Goal: Task Accomplishment & Management: Complete application form

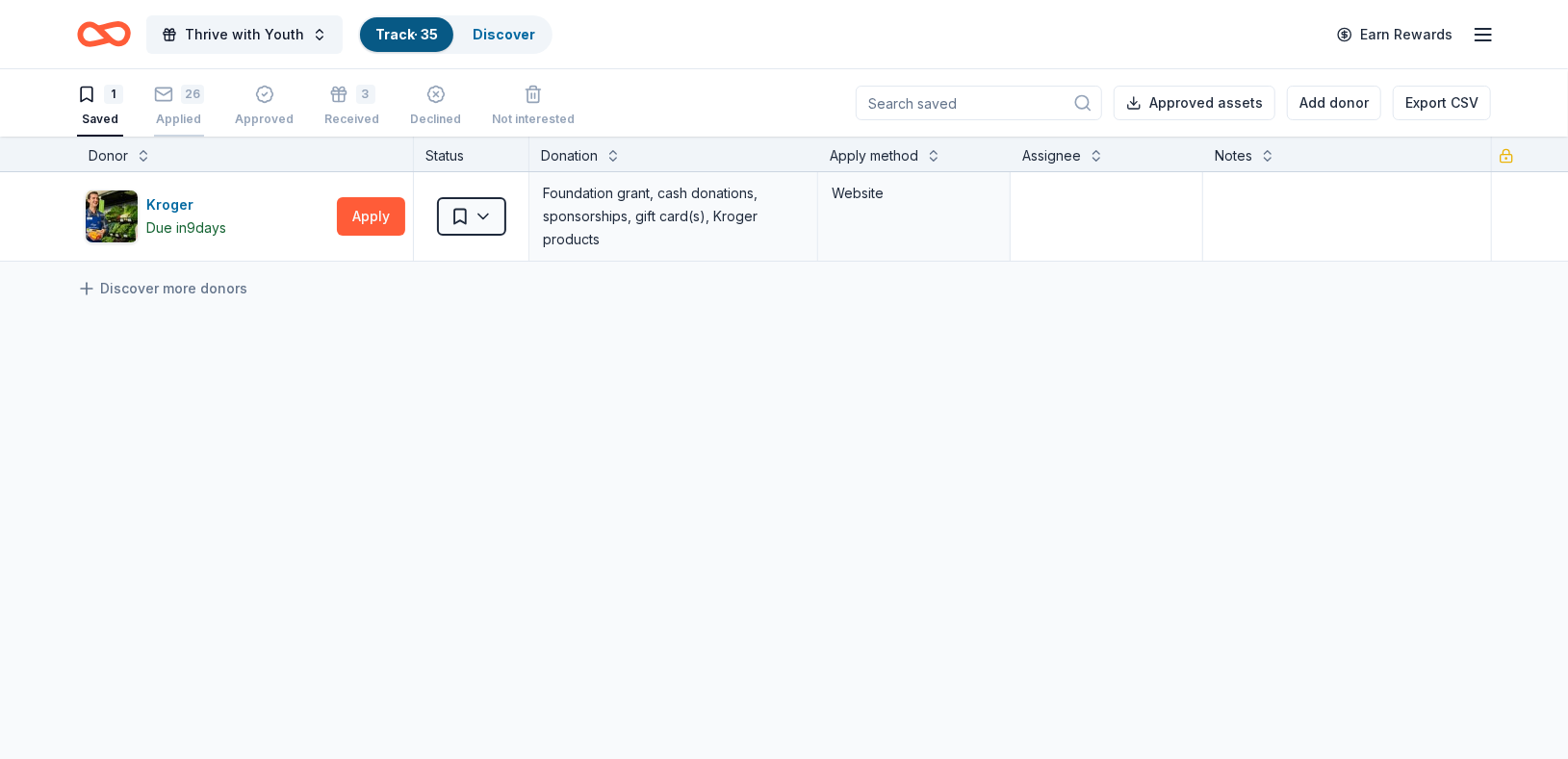
click at [169, 111] on div "Applied" at bounding box center [179, 119] width 50 height 16
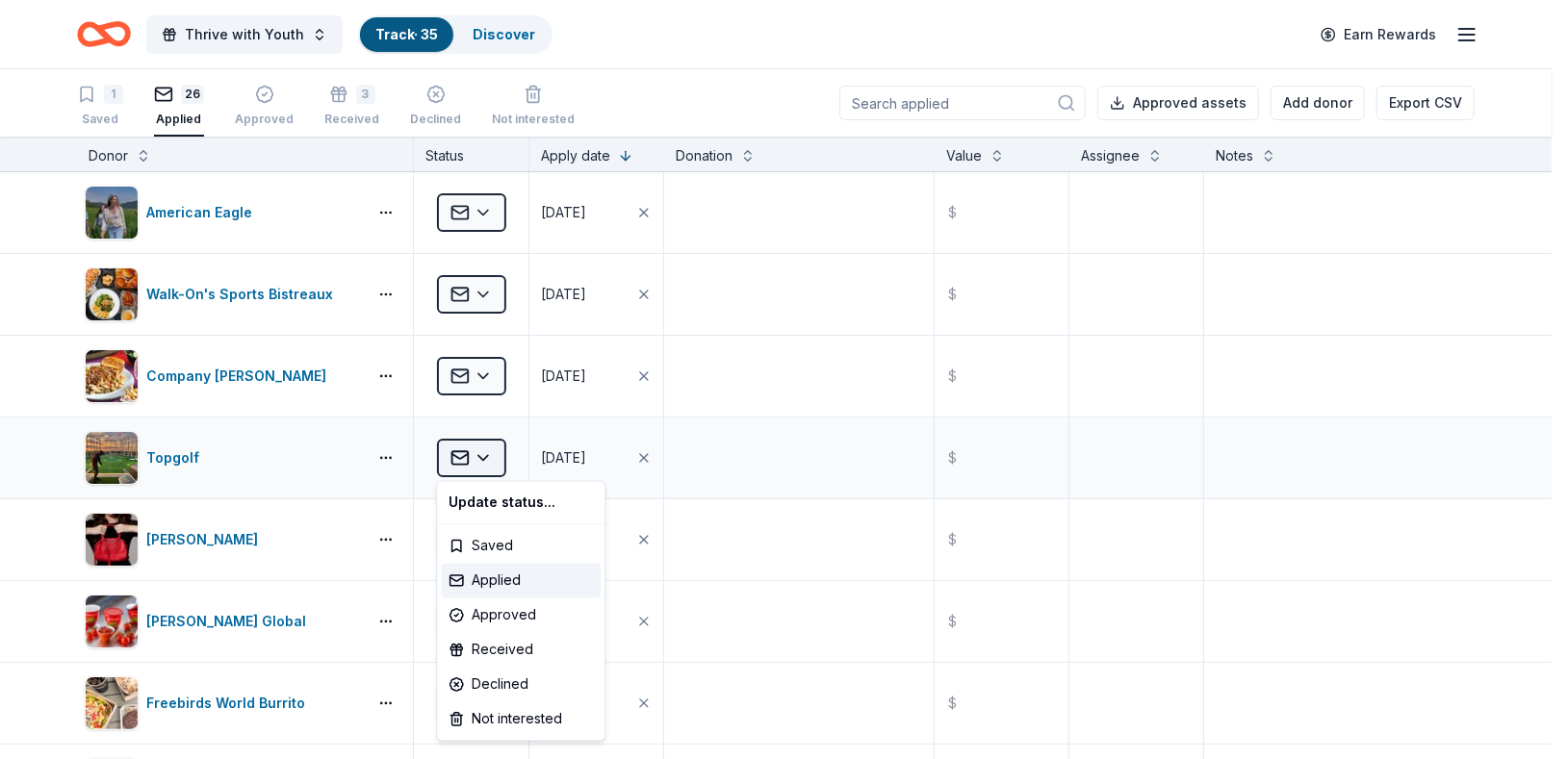
click at [476, 452] on html "Thrive with Youth Track · 35 Discover Earn Rewards 1 Saved 26 Applied Approved …" at bounding box center [784, 379] width 1568 height 759
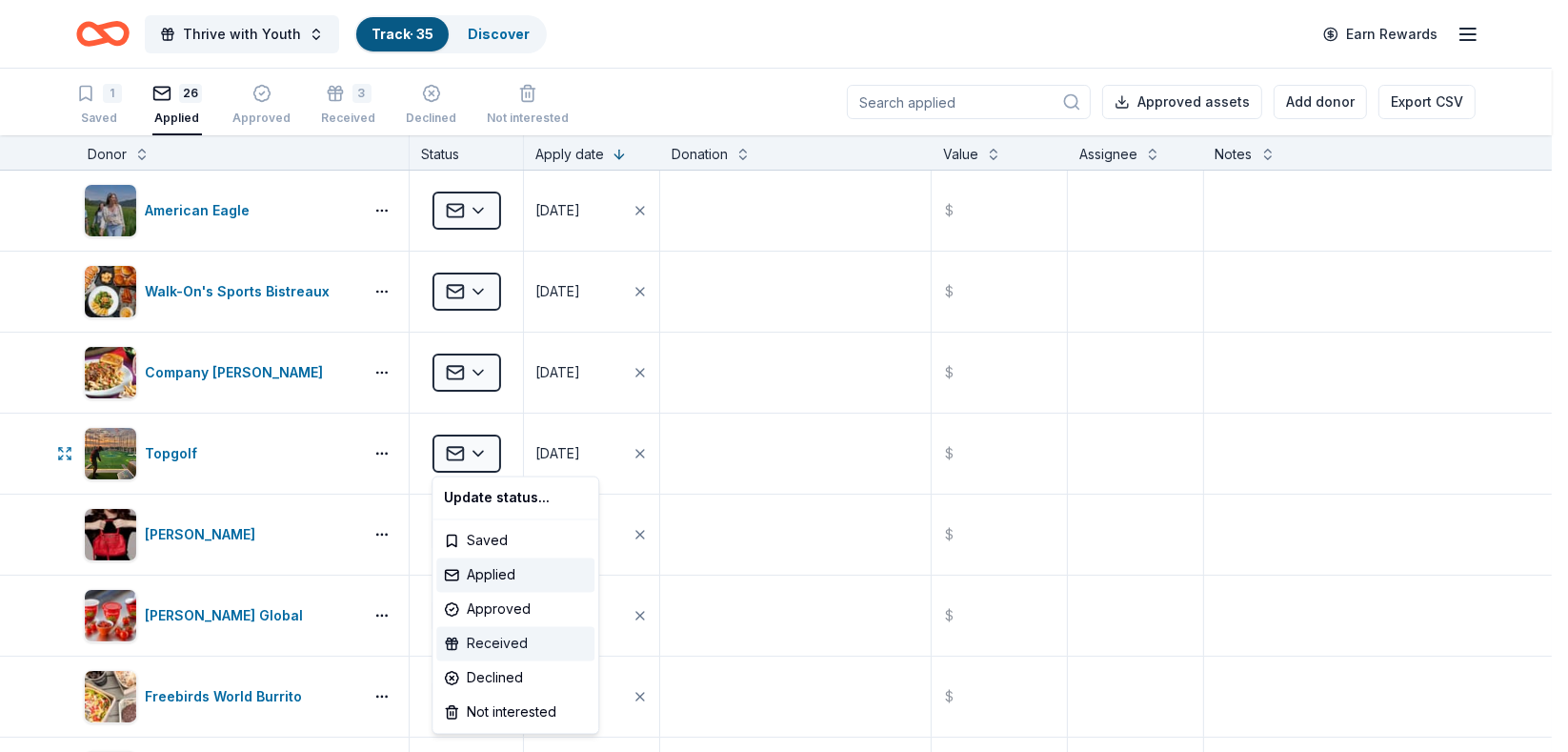
click at [528, 643] on div "Received" at bounding box center [516, 644] width 159 height 34
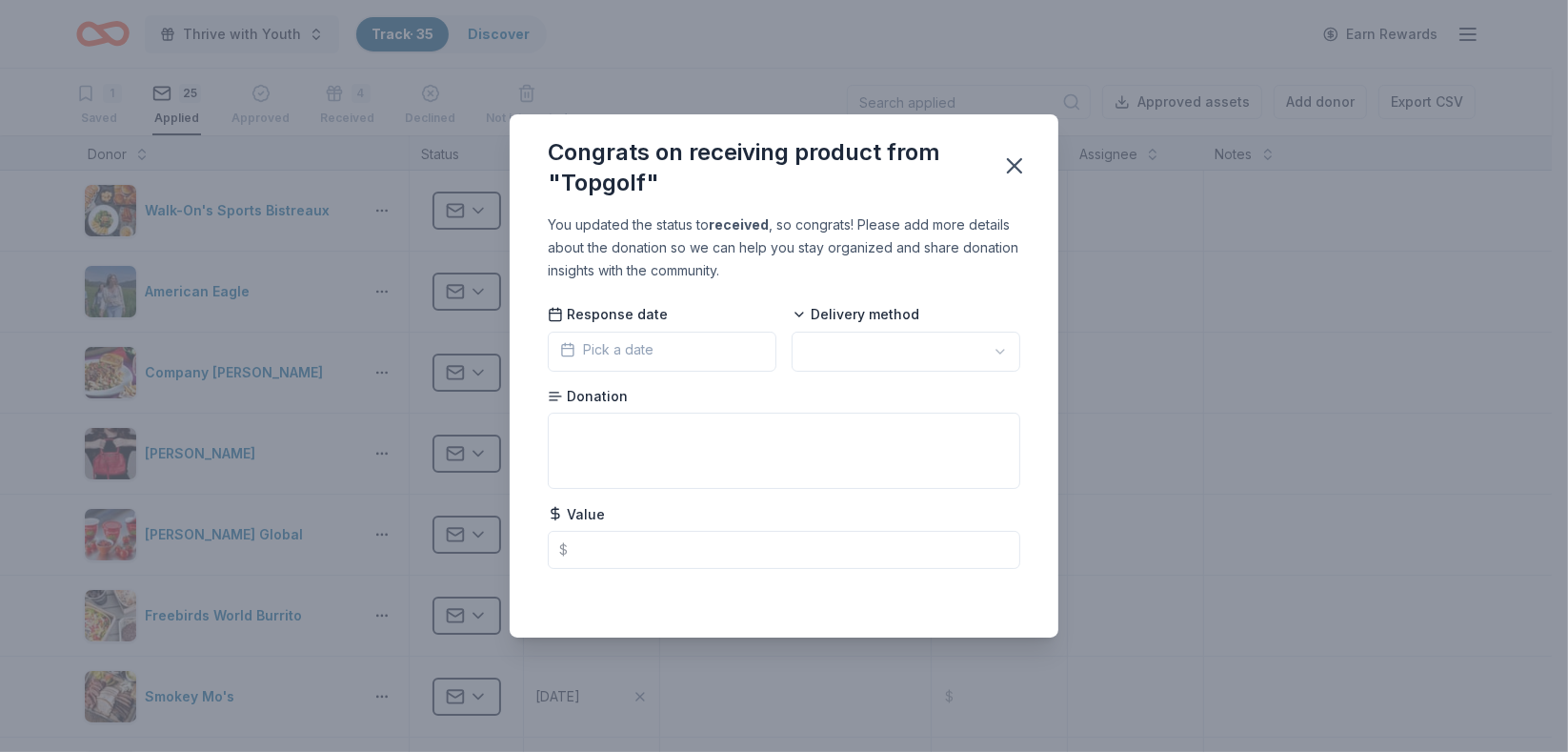
click at [738, 354] on button "Pick a date" at bounding box center [662, 351] width 228 height 40
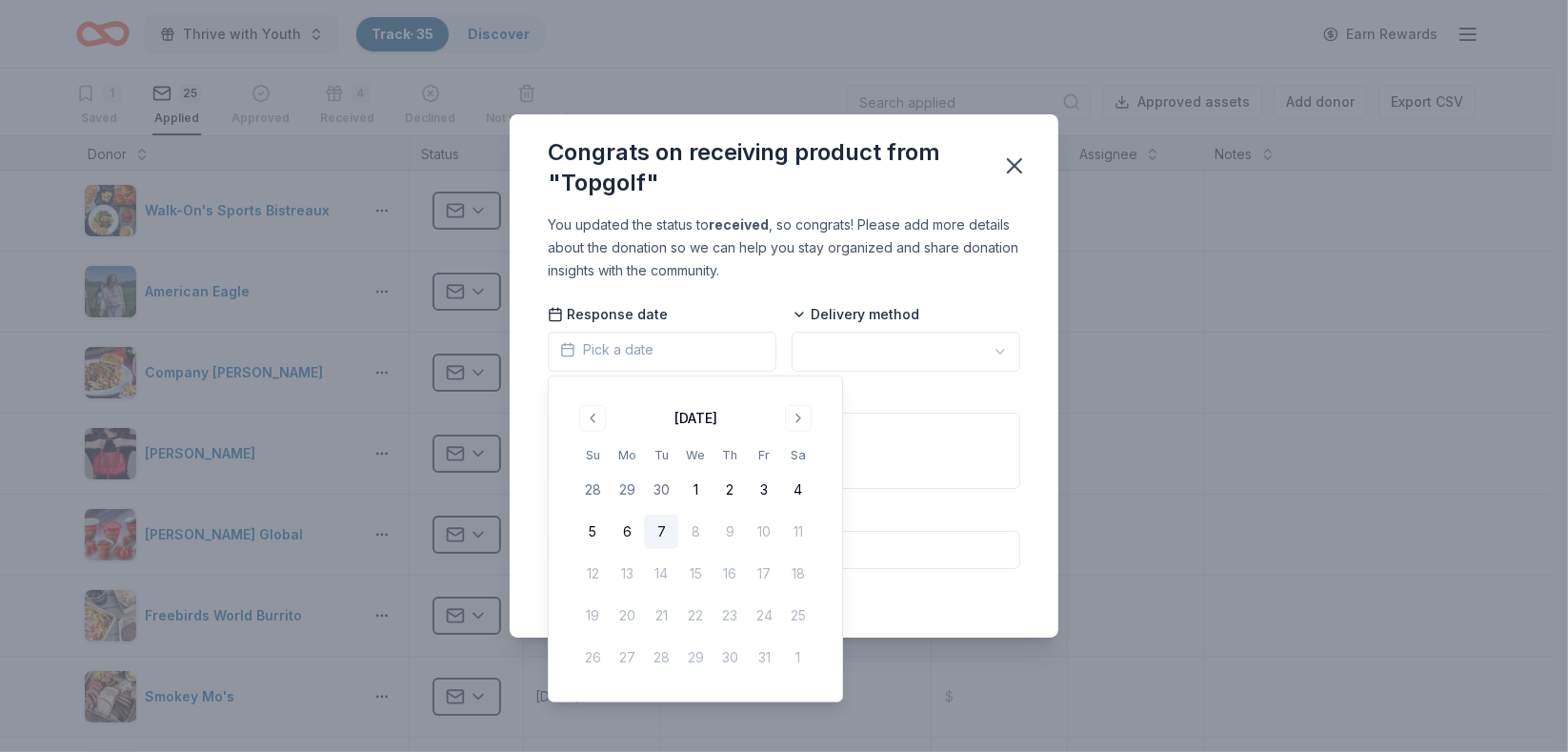
click at [825, 350] on html "Thrive with Youth Track · 35 Discover Earn Rewards 1 Saved 25 Applied Approved …" at bounding box center [784, 376] width 1568 height 752
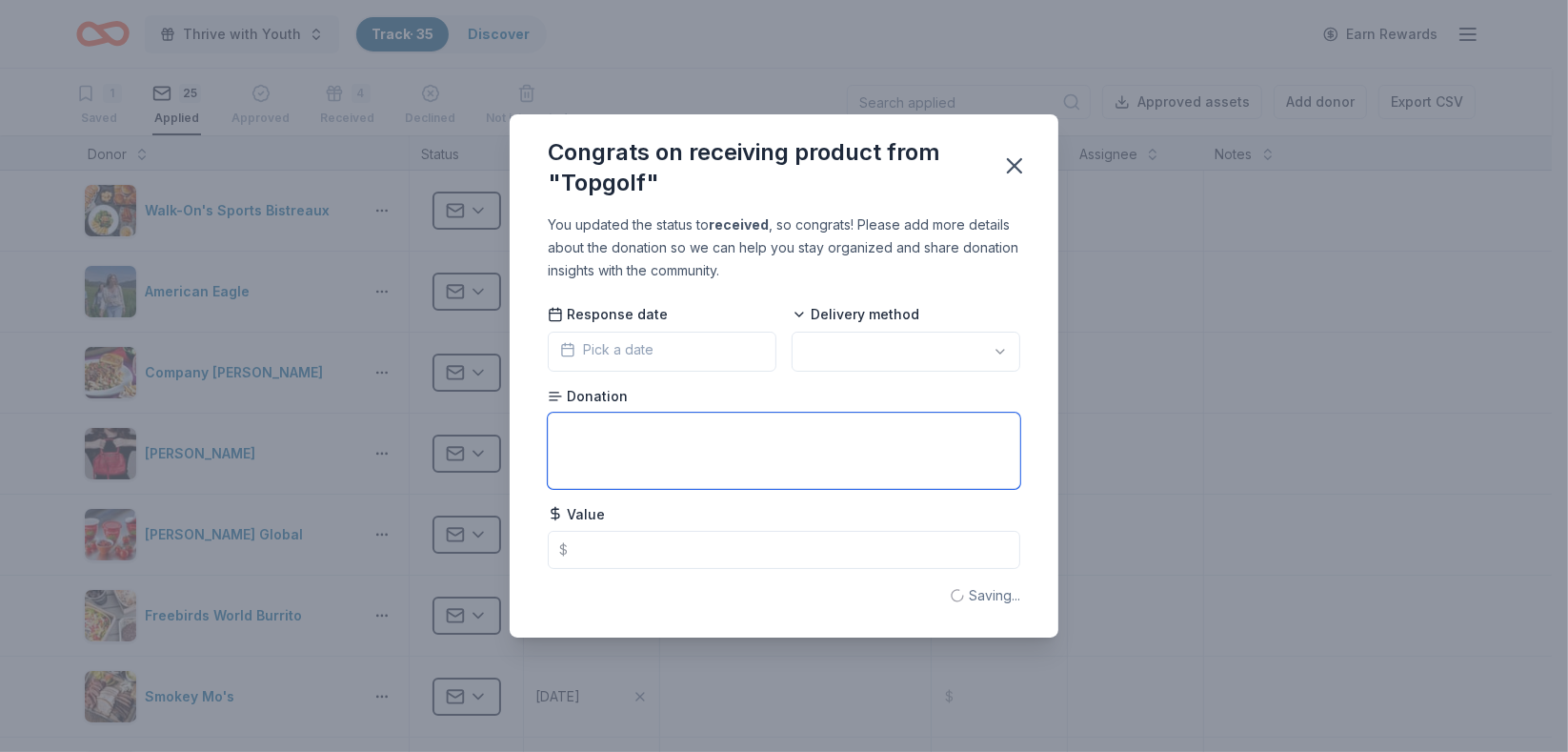
click at [728, 462] on textarea at bounding box center [784, 451] width 473 height 76
paste textarea "certificate donation"
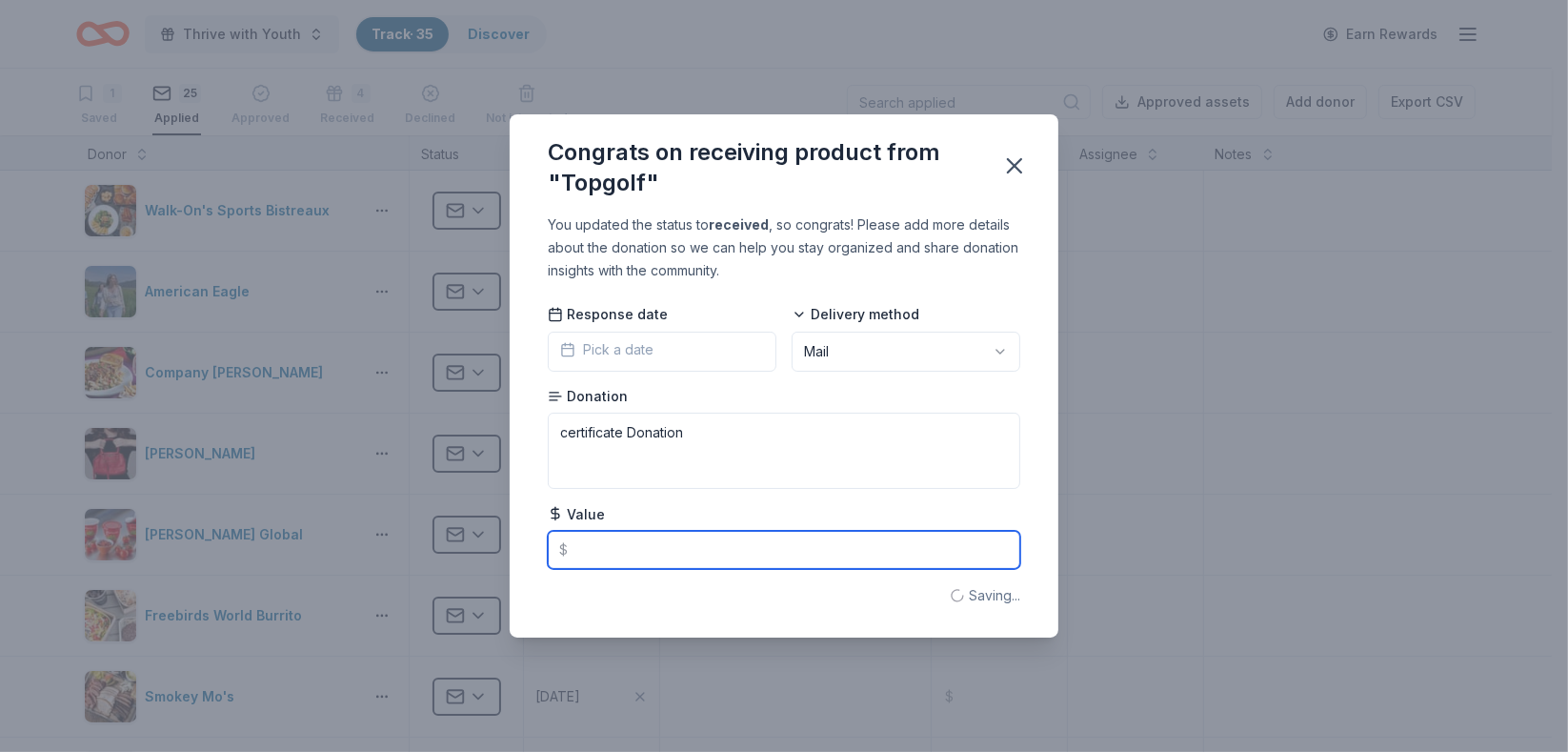
click at [672, 541] on input "text" at bounding box center [784, 550] width 473 height 38
type textarea "Certificate Donation"
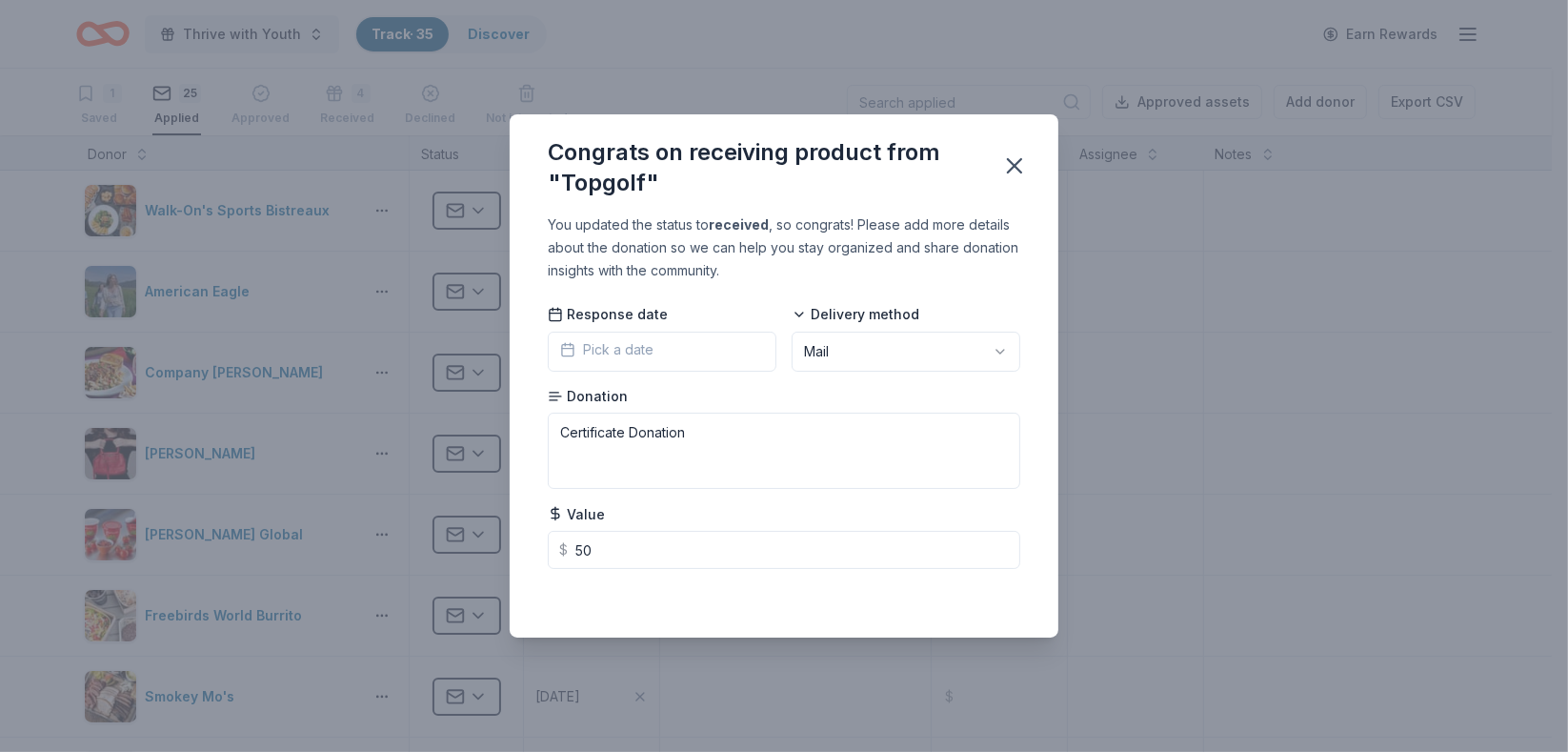
type input "50.00"
click at [654, 350] on button "Pick a date" at bounding box center [662, 351] width 228 height 40
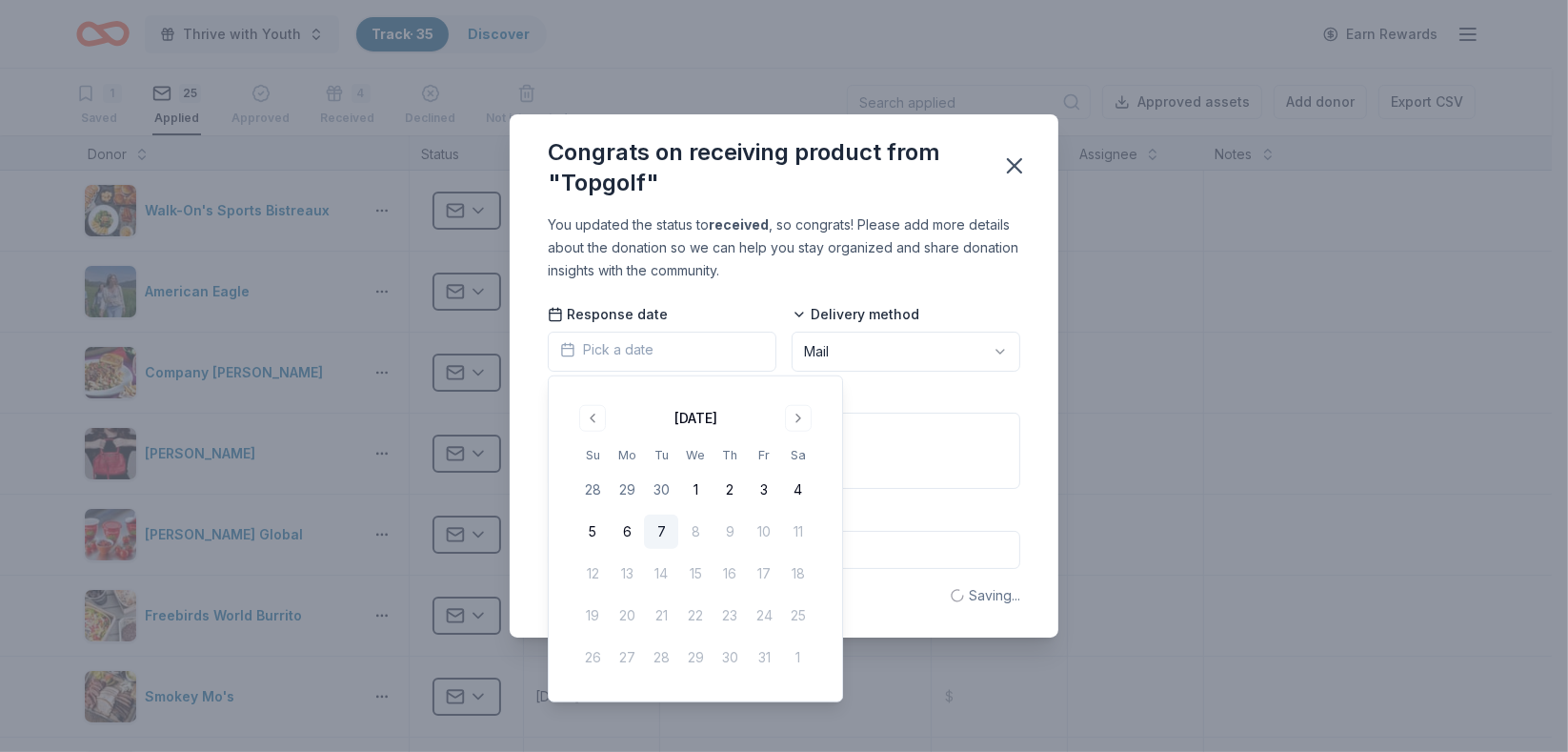
click at [654, 350] on button "Pick a date" at bounding box center [662, 351] width 228 height 40
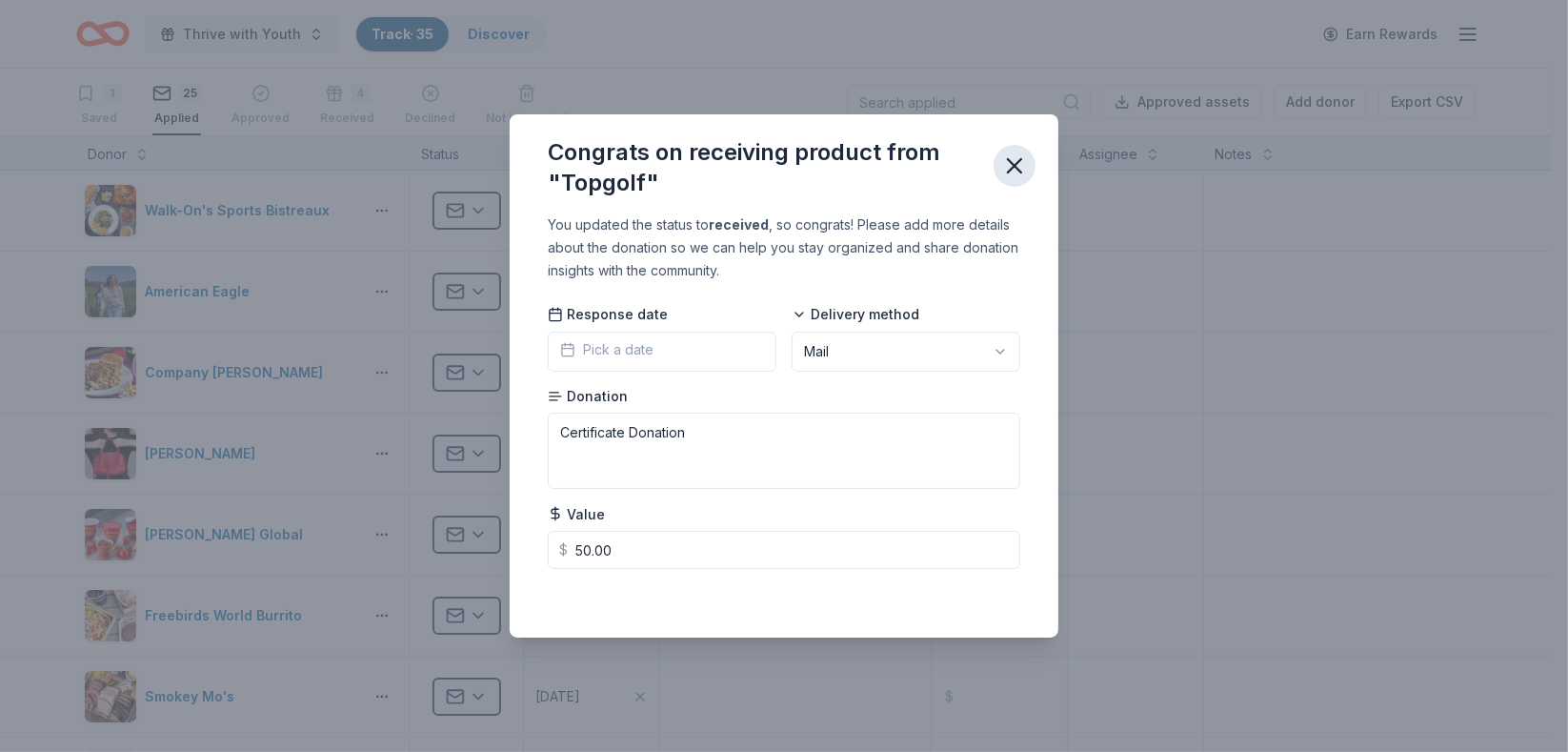
click at [1005, 174] on icon "button" at bounding box center [1015, 166] width 27 height 27
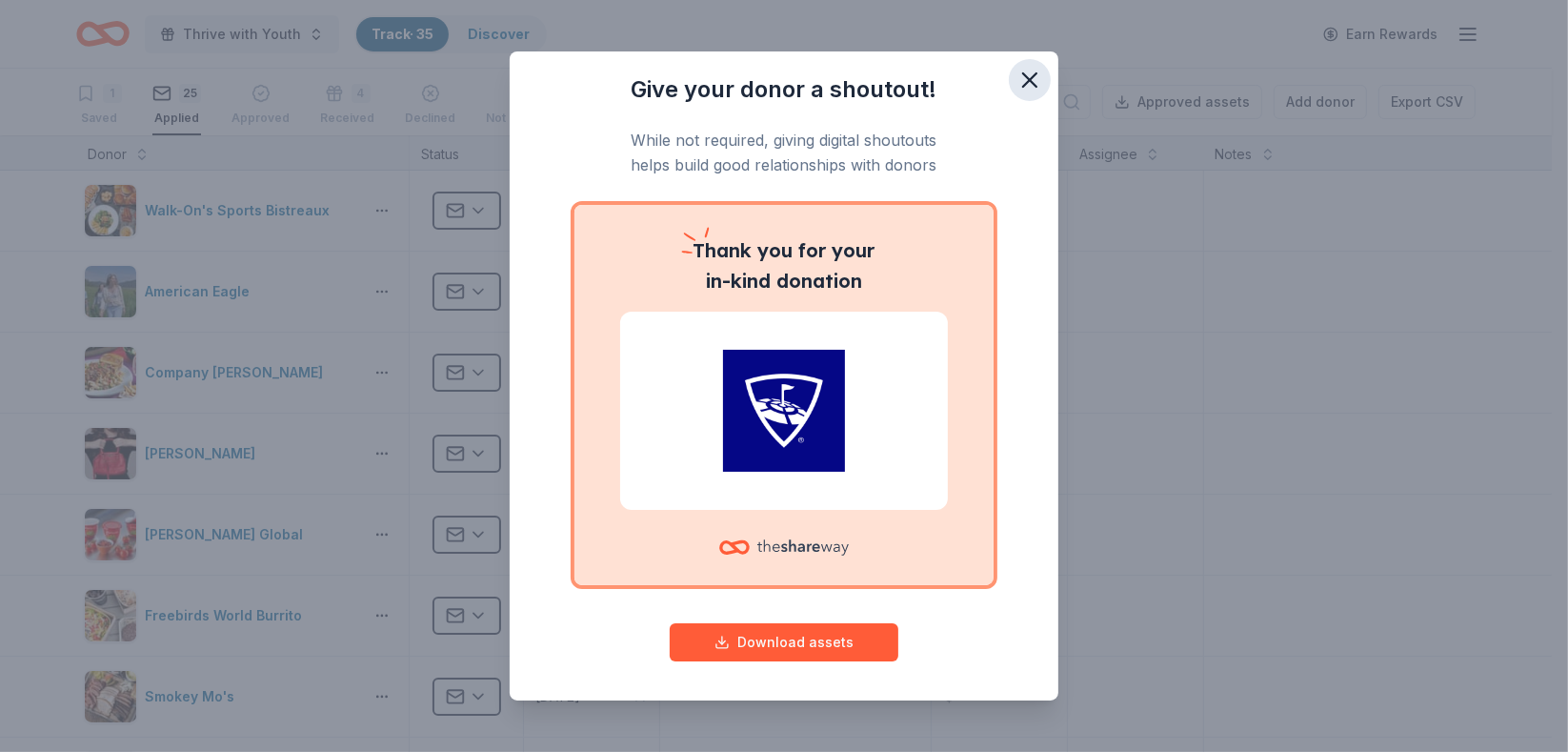
click at [1009, 88] on button "button" at bounding box center [1029, 79] width 42 height 42
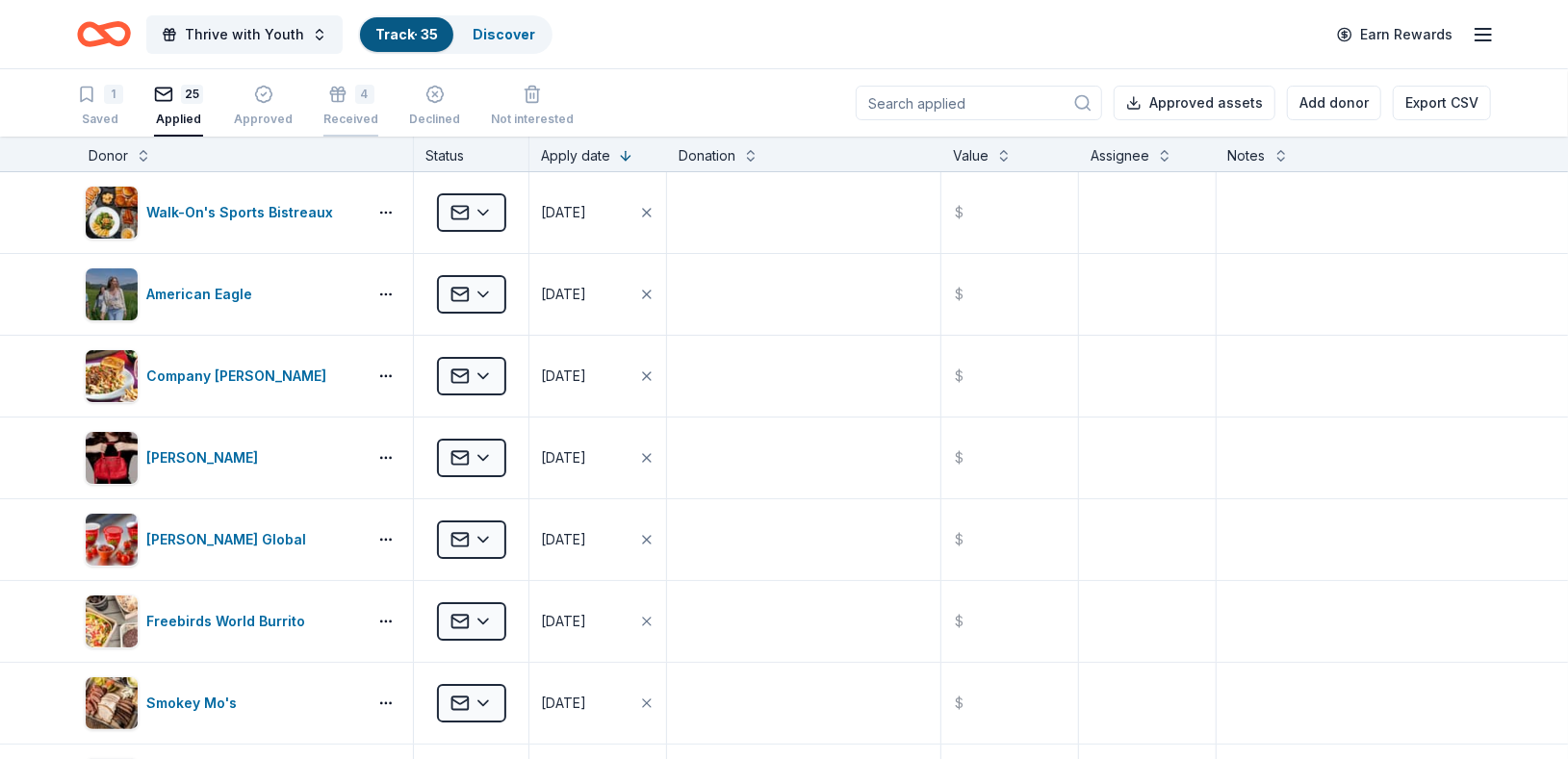
click at [346, 91] on div "4" at bounding box center [351, 86] width 55 height 20
